Goal: Task Accomplishment & Management: Manage account settings

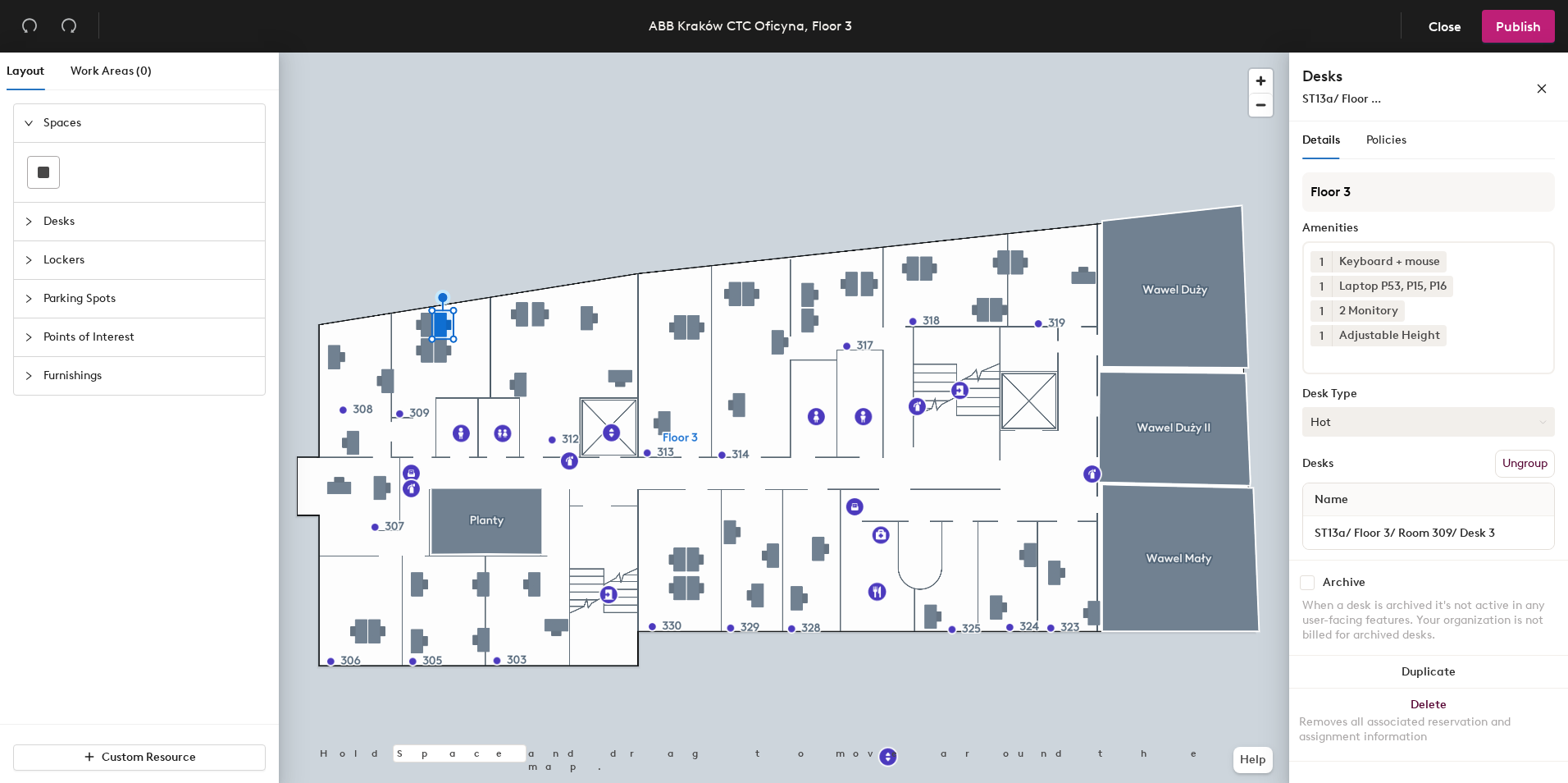
click at [1366, 407] on button "Hot" at bounding box center [1429, 422] width 253 height 30
click at [1360, 460] on div "Assigned" at bounding box center [1385, 473] width 164 height 24
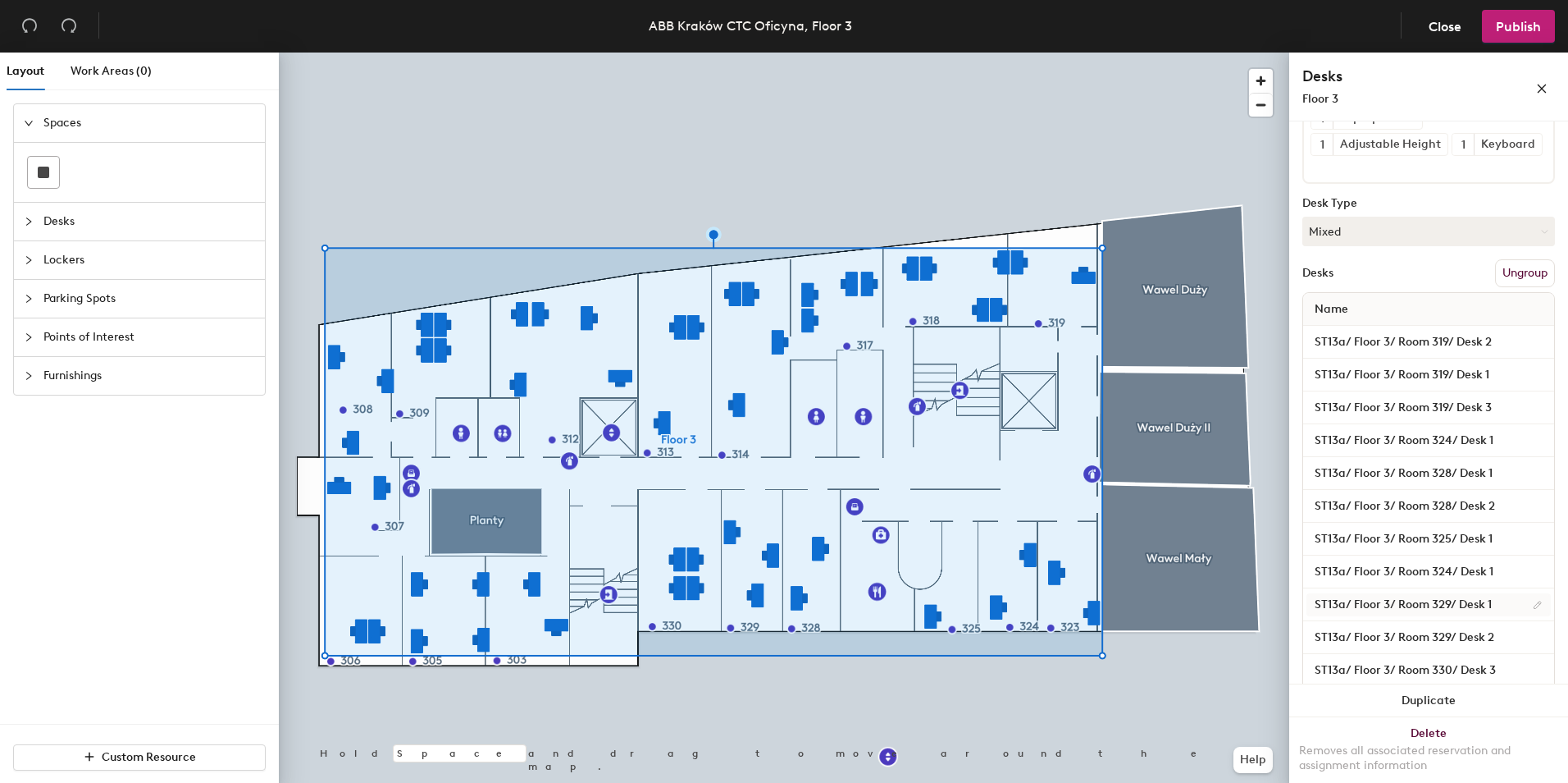
scroll to position [411, 0]
click at [1506, 243] on button "Mixed" at bounding box center [1429, 229] width 253 height 30
click at [1371, 292] on div "Assigned" at bounding box center [1385, 279] width 164 height 24
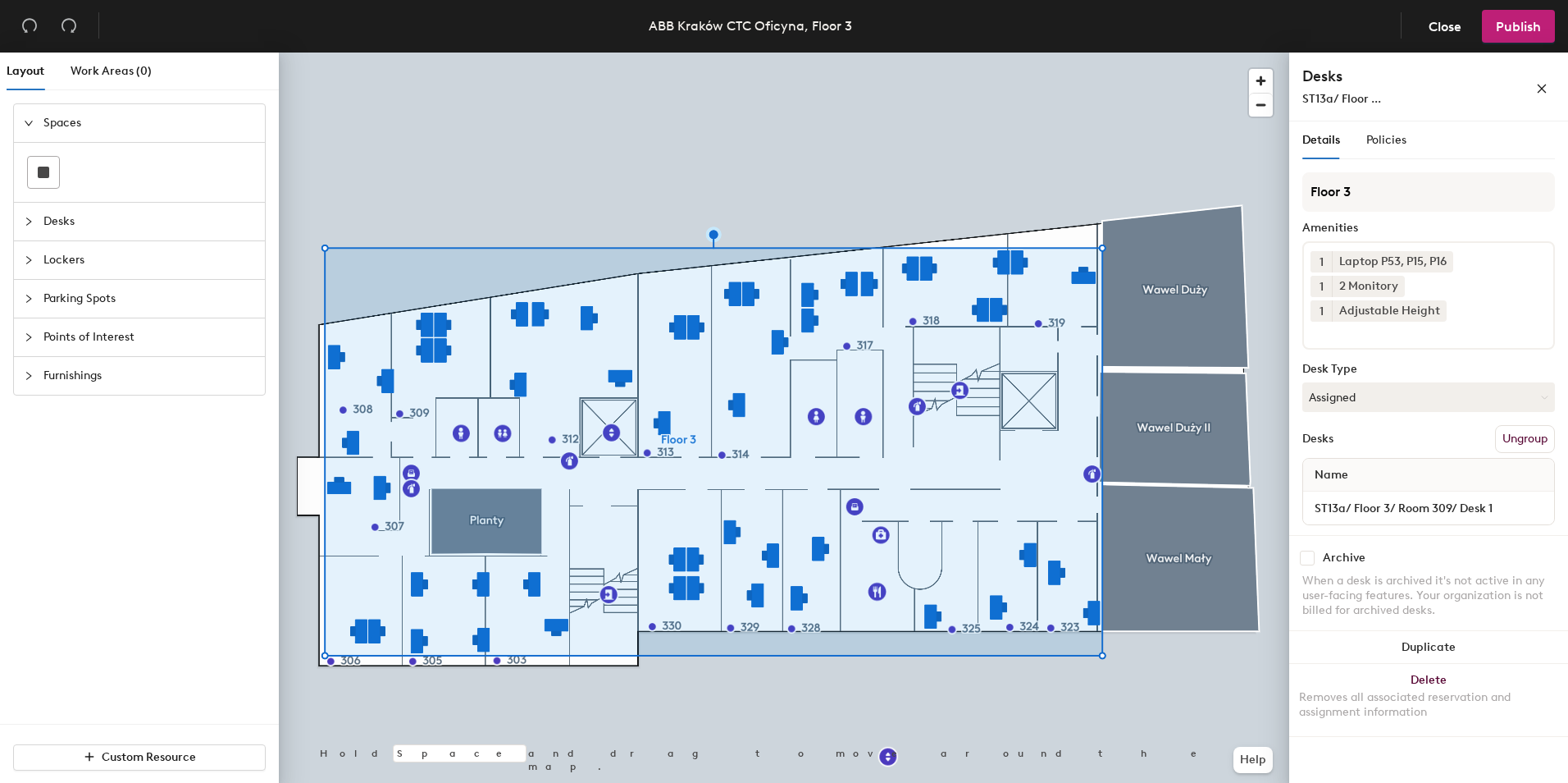
scroll to position [0, 0]
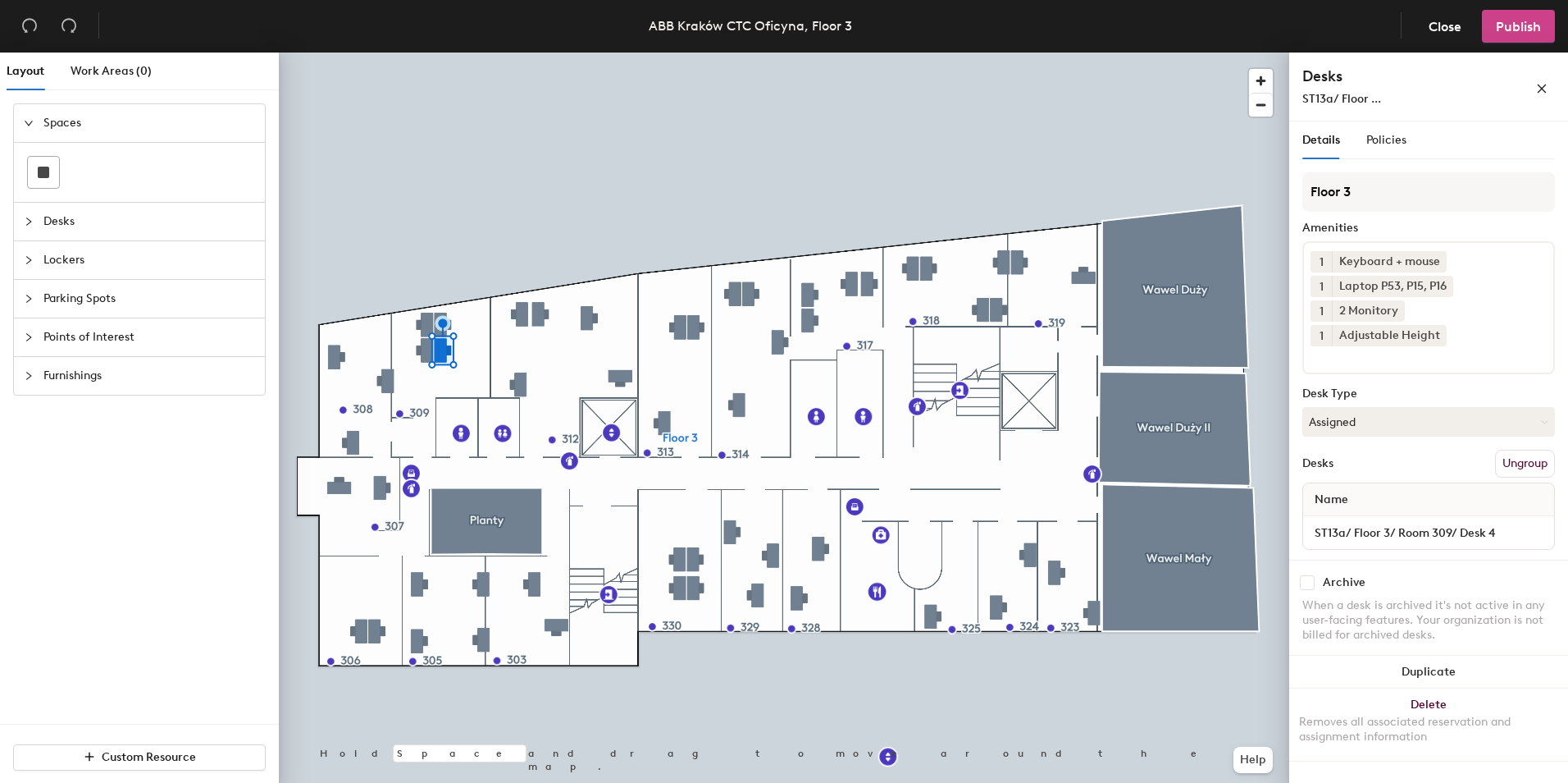
click at [1518, 32] on span "Publish" at bounding box center [1518, 26] width 45 height 16
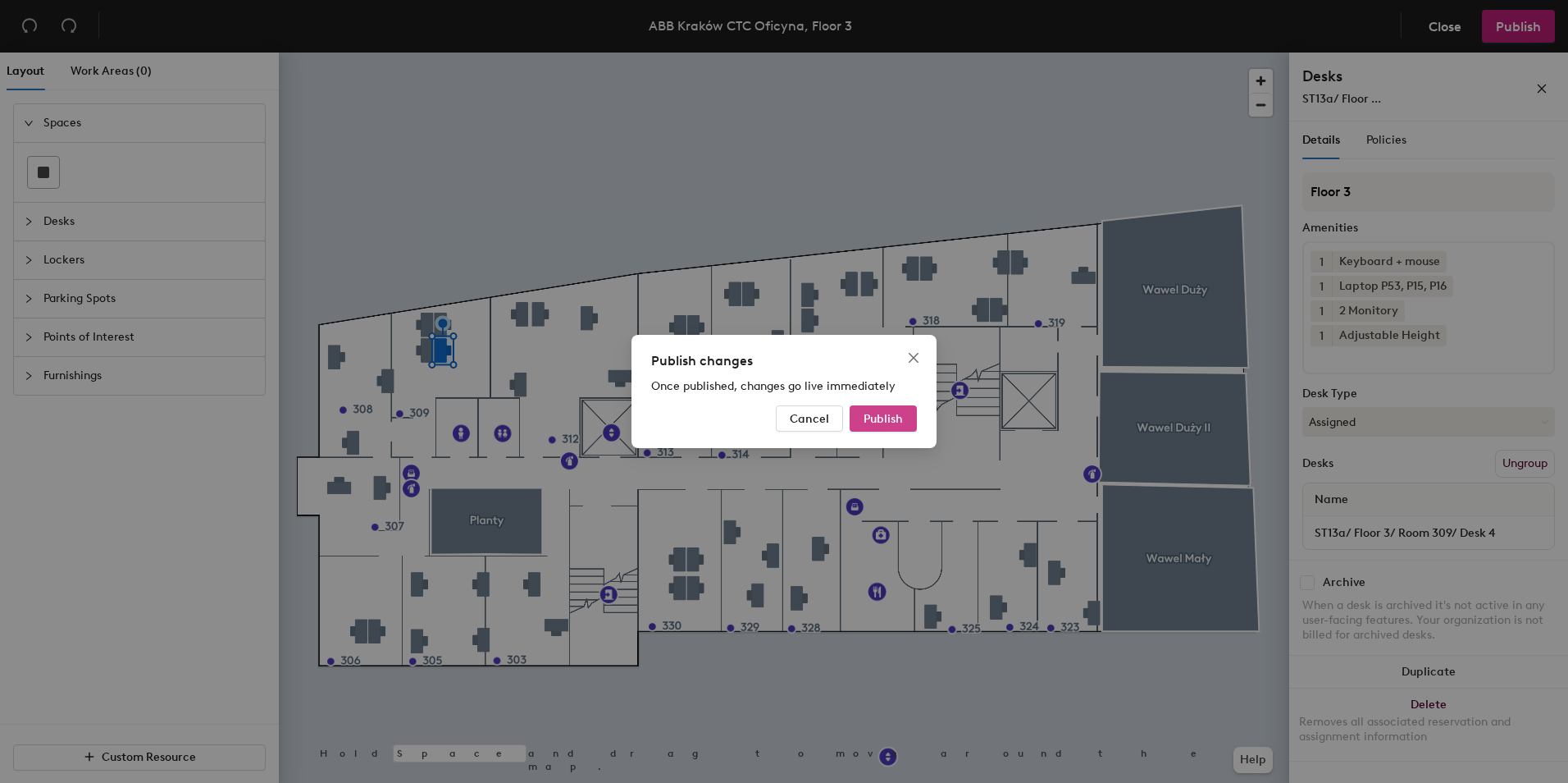
click at [888, 427] on button "Publish" at bounding box center [884, 418] width 67 height 26
